Goal: Communication & Community: Answer question/provide support

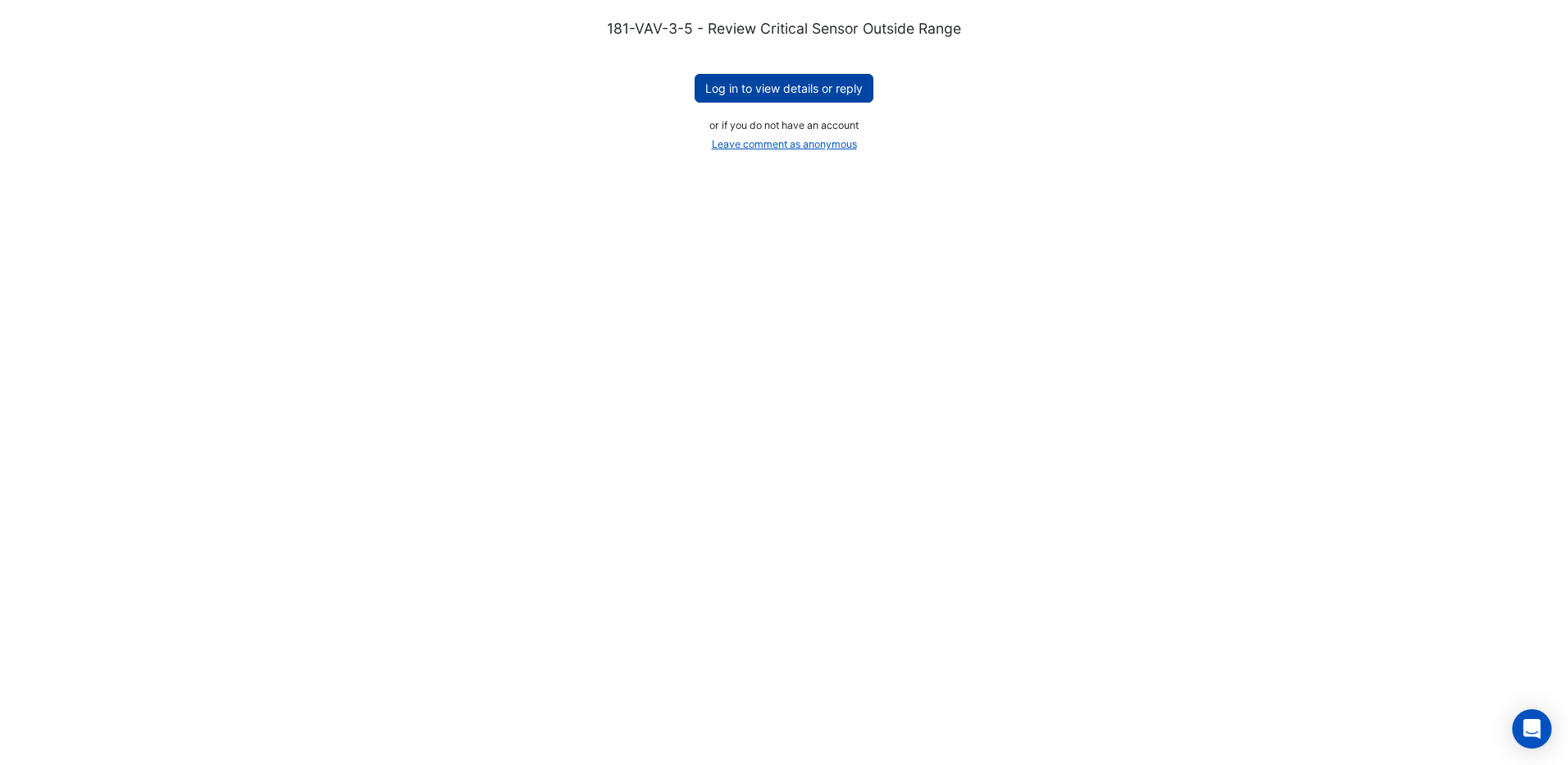
click at [756, 95] on button "Log in to view details or reply" at bounding box center [784, 88] width 179 height 29
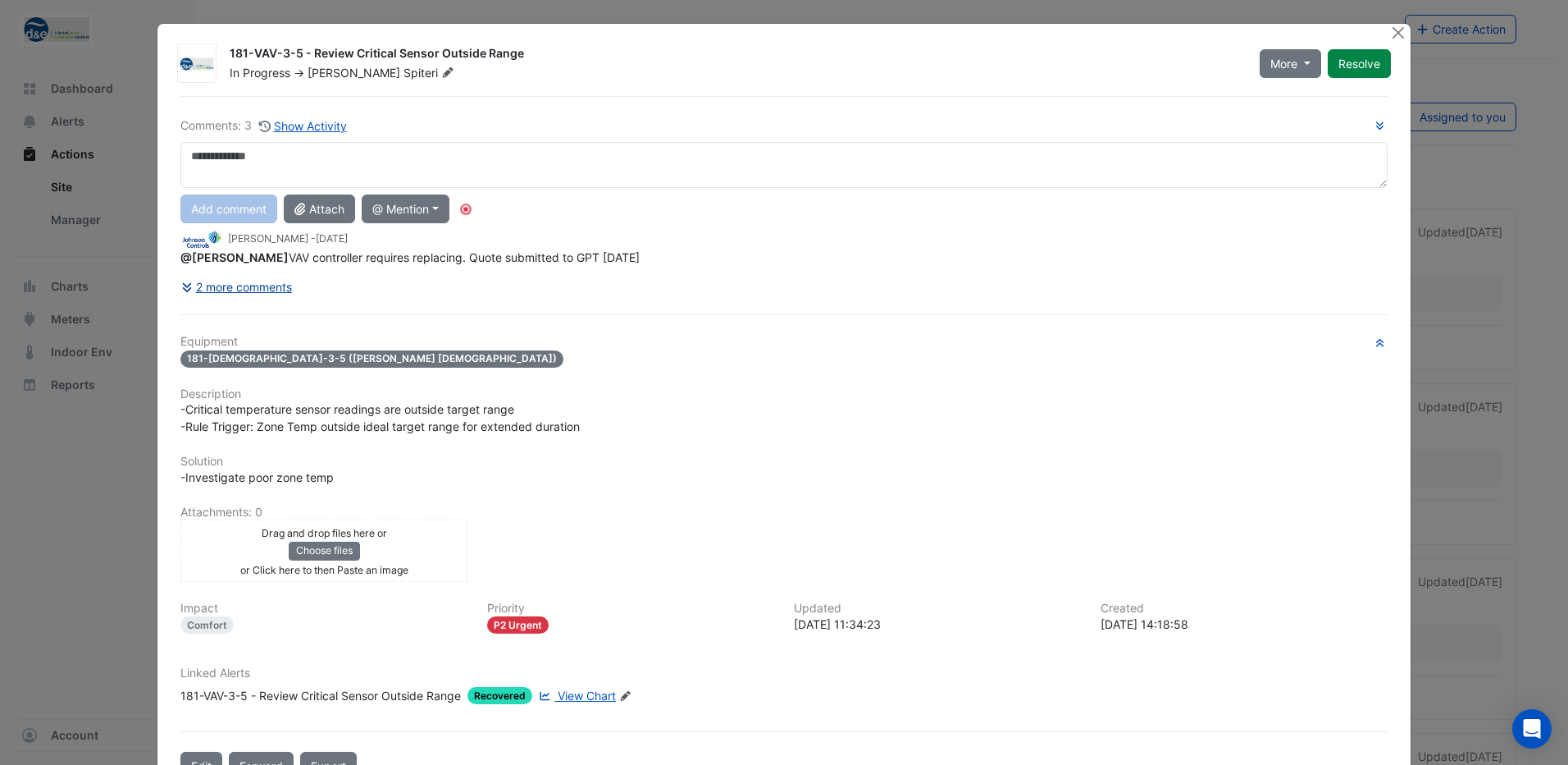
click at [206, 281] on button "2 more comments" at bounding box center [236, 286] width 112 height 29
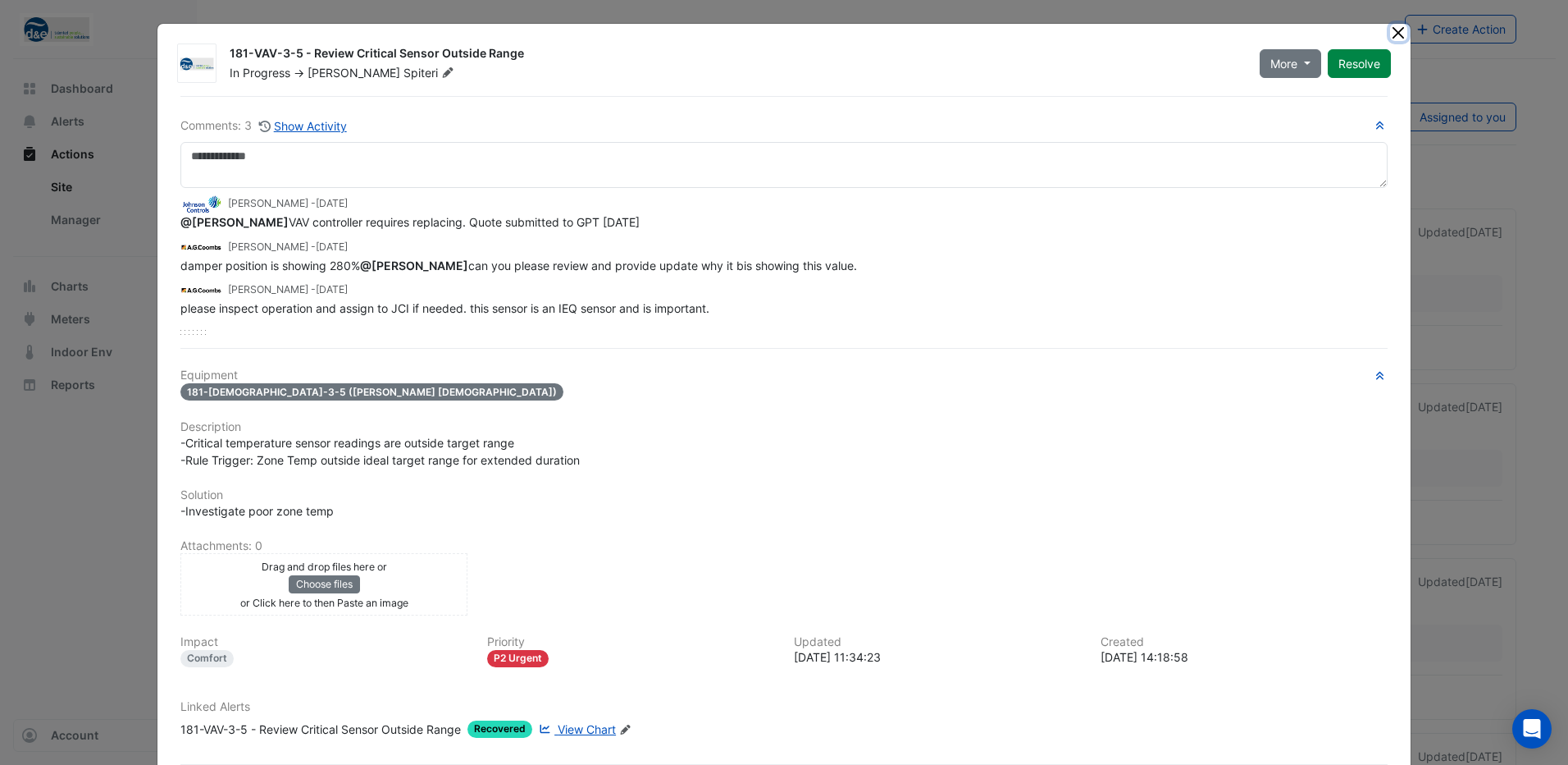
click at [1390, 32] on button "Close" at bounding box center [1398, 32] width 17 height 17
